Goal: Task Accomplishment & Management: Manage account settings

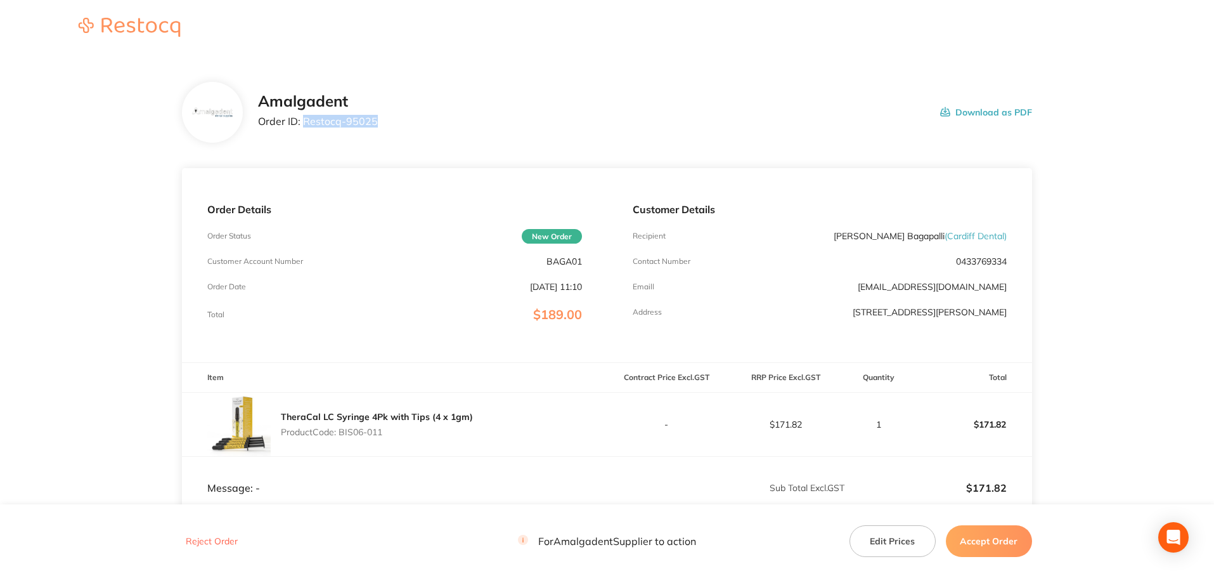
drag, startPoint x: 374, startPoint y: 126, endPoint x: 305, endPoint y: 124, distance: 69.2
click at [305, 124] on div "Amalgadent Order ID: Restocq- 95025 Download as PDF" at bounding box center [645, 112] width 774 height 39
copy p "Restocq- 95025"
click at [1109, 229] on main "Amalgadent Order ID: Restocq- 95025 Download as PDF Order Details Order Status …" at bounding box center [607, 374] width 1214 height 636
drag, startPoint x: 407, startPoint y: 428, endPoint x: 342, endPoint y: 433, distance: 65.5
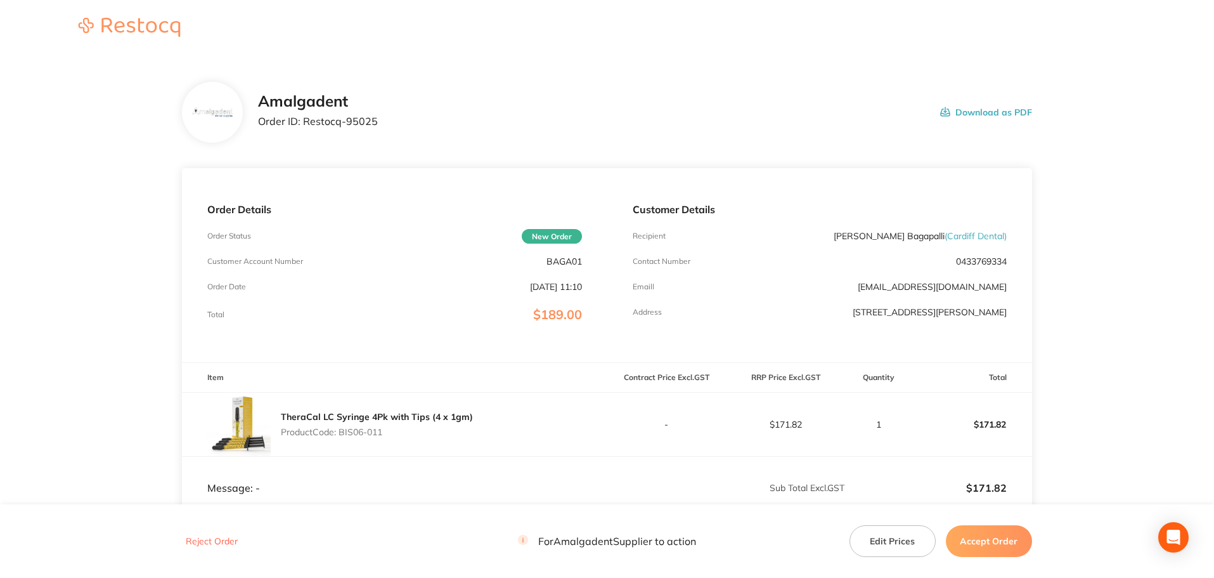
click at [342, 433] on p "Product Code: BIS06-011" at bounding box center [377, 432] width 192 height 10
copy p "BIS06-011"
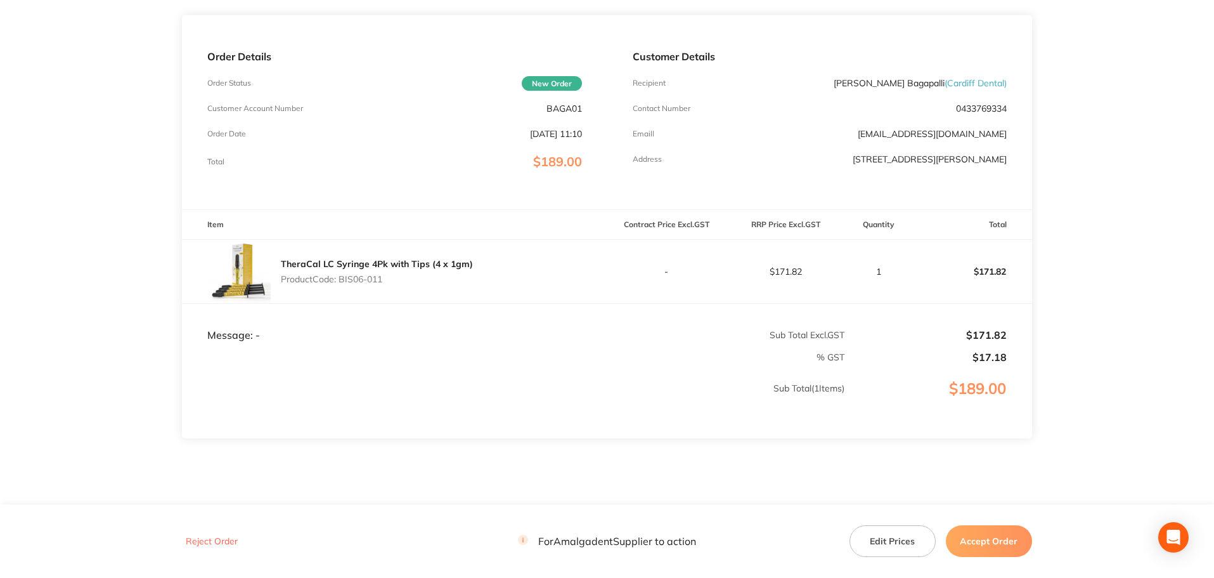
scroll to position [169, 0]
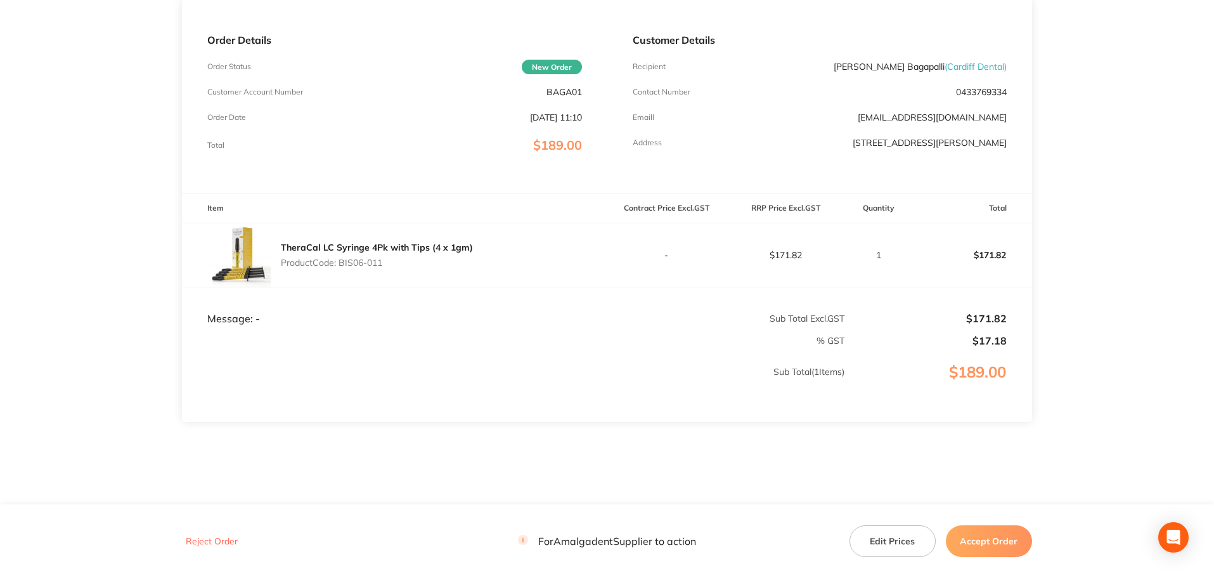
click at [1144, 200] on main "Amalgadent Order ID: Restocq- 95025 Download as PDF Order Details Order Status …" at bounding box center [607, 205] width 1214 height 636
click at [972, 538] on button "Accept Order" at bounding box center [989, 541] width 86 height 32
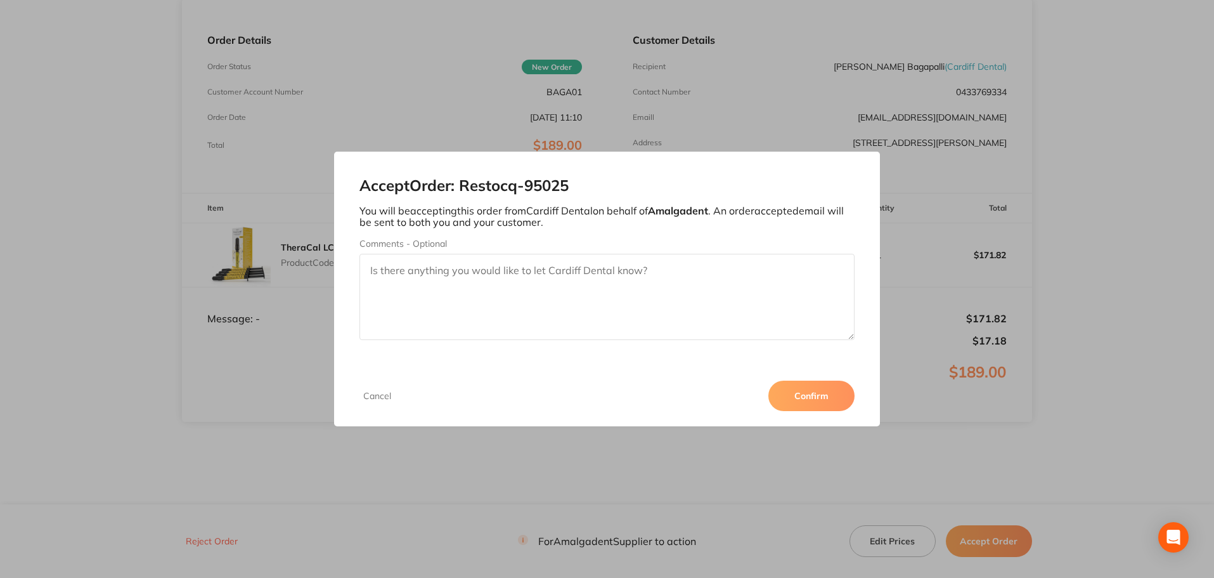
click at [814, 391] on button "Confirm" at bounding box center [812, 396] width 86 height 30
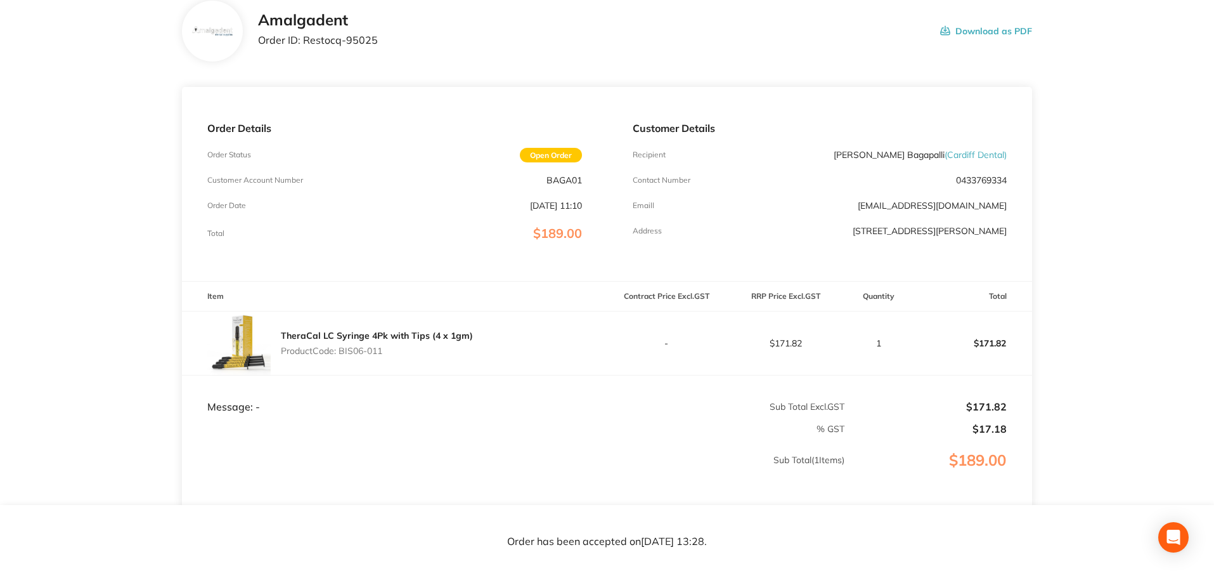
scroll to position [0, 0]
